Goal: Information Seeking & Learning: Learn about a topic

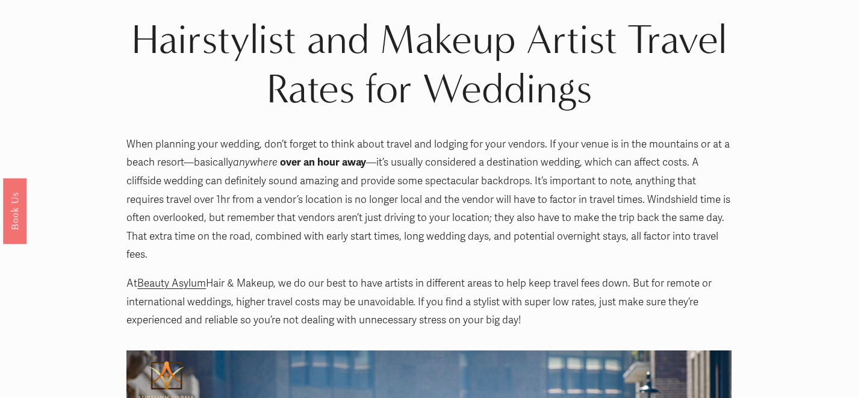
scroll to position [52, 0]
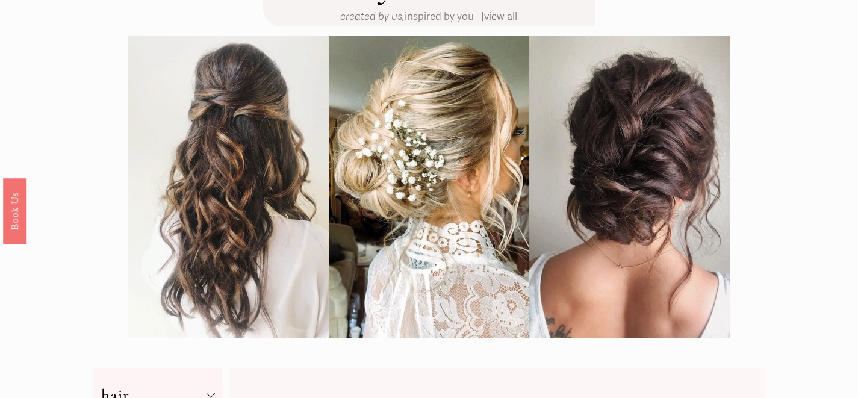
scroll to position [13, 0]
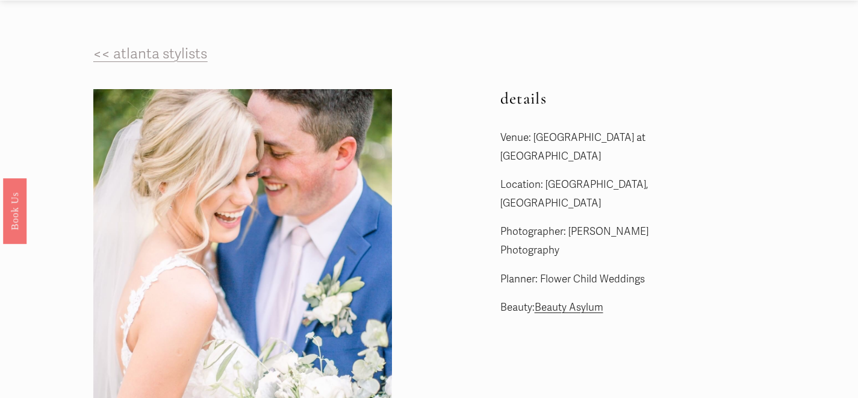
scroll to position [28, 0]
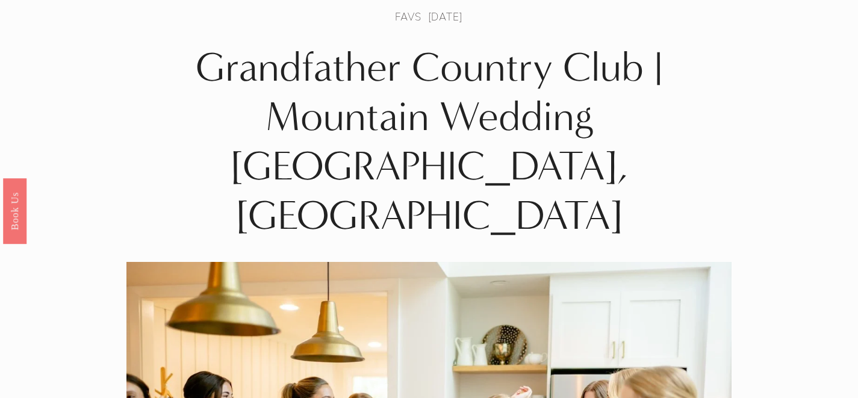
scroll to position [11, 0]
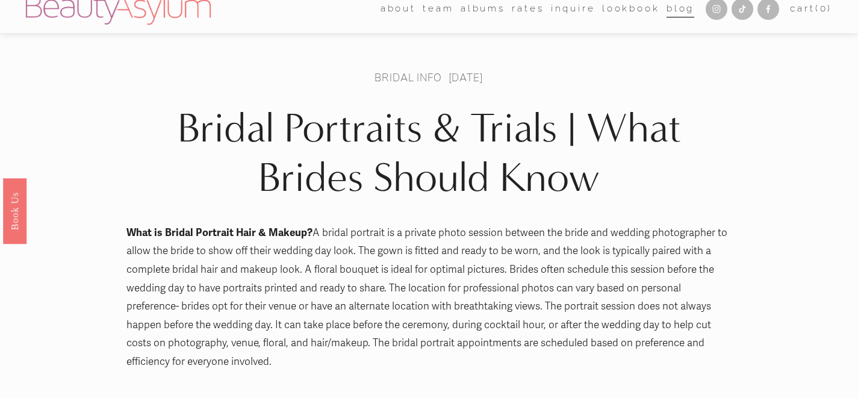
scroll to position [1, 0]
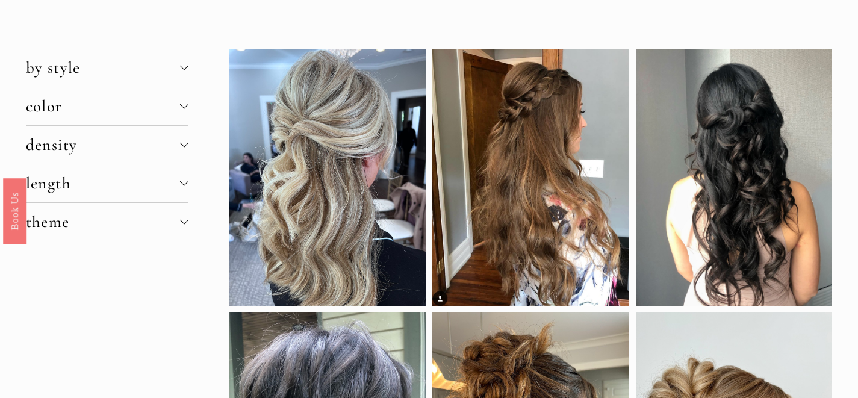
scroll to position [14, 0]
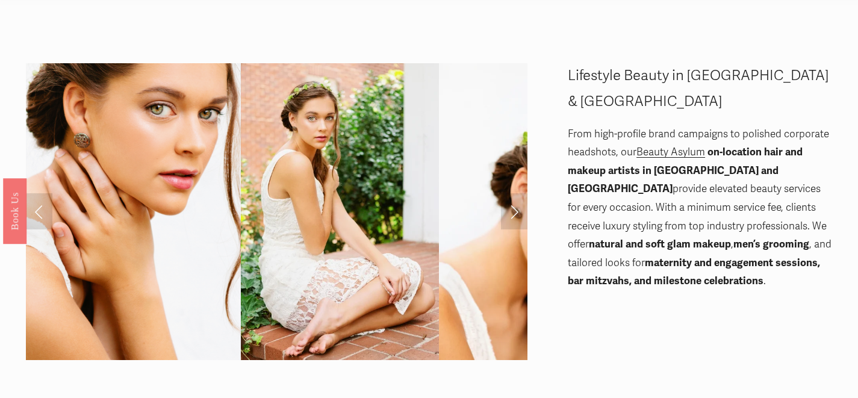
scroll to position [53, 0]
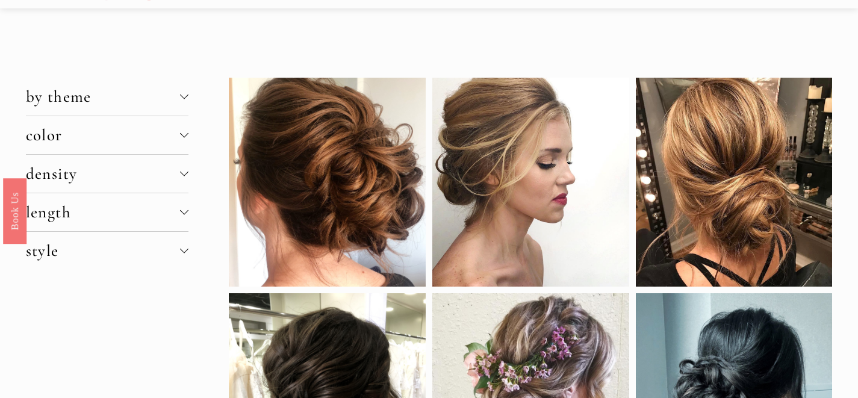
scroll to position [39, 0]
